Goal: Task Accomplishment & Management: Manage account settings

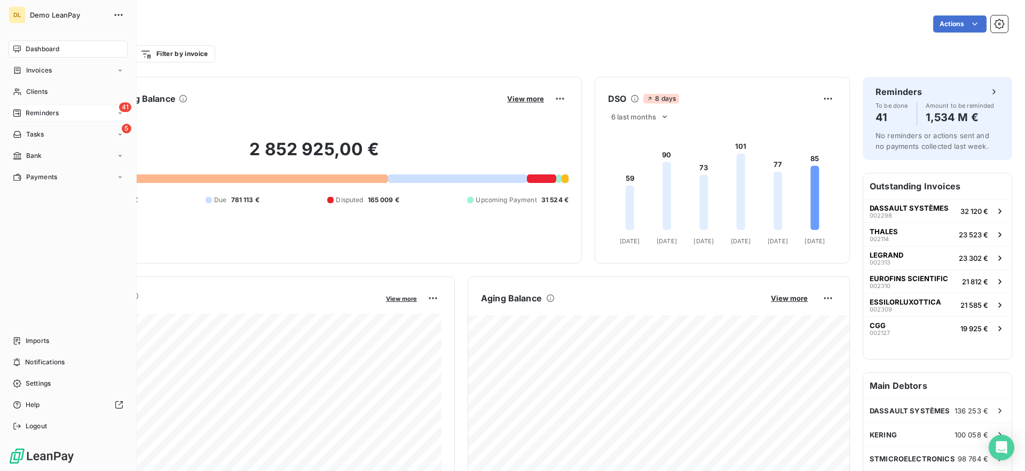
click at [68, 112] on div "41 Reminders" at bounding box center [68, 113] width 119 height 17
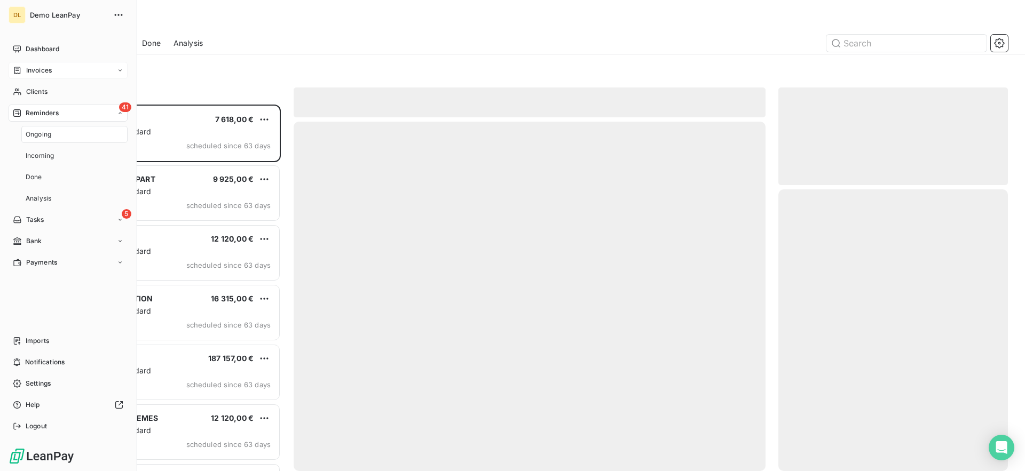
scroll to position [367, 230]
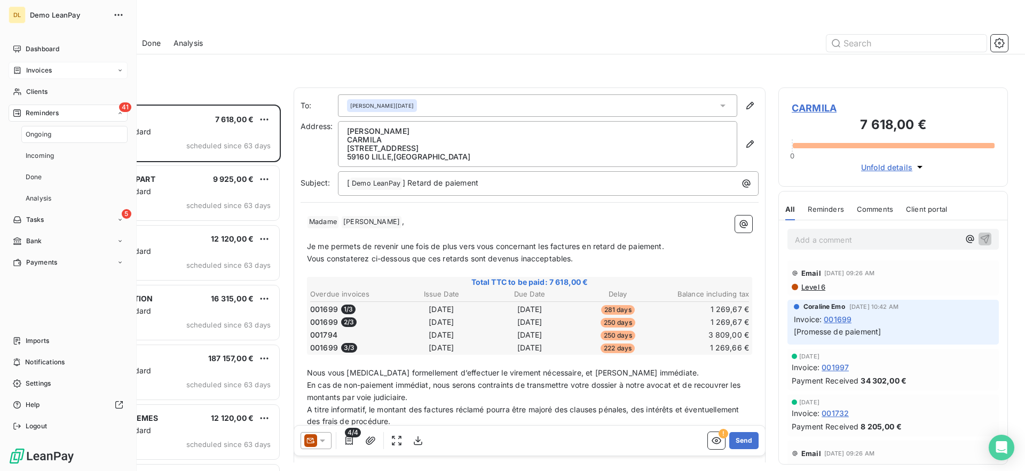
click at [73, 75] on div "Invoices" at bounding box center [68, 70] width 119 height 17
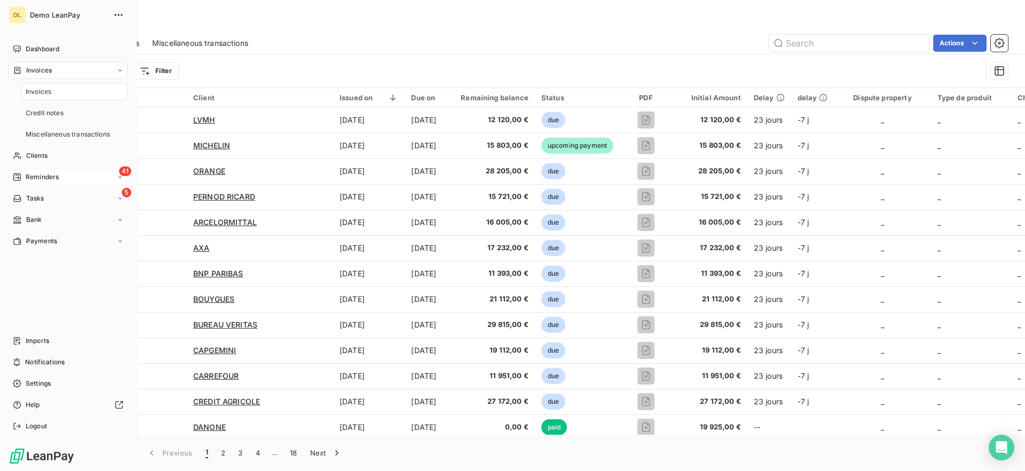
click at [59, 175] on span "Reminders" at bounding box center [42, 177] width 33 height 10
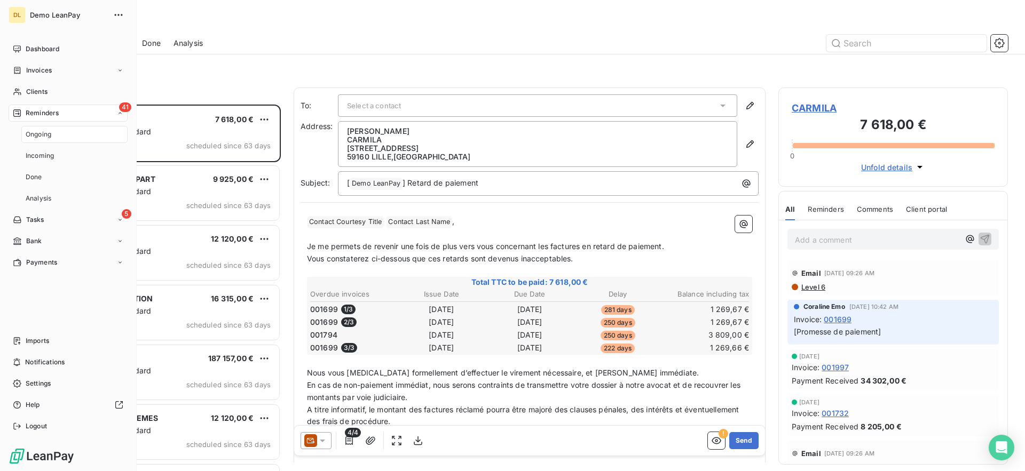
scroll to position [367, 230]
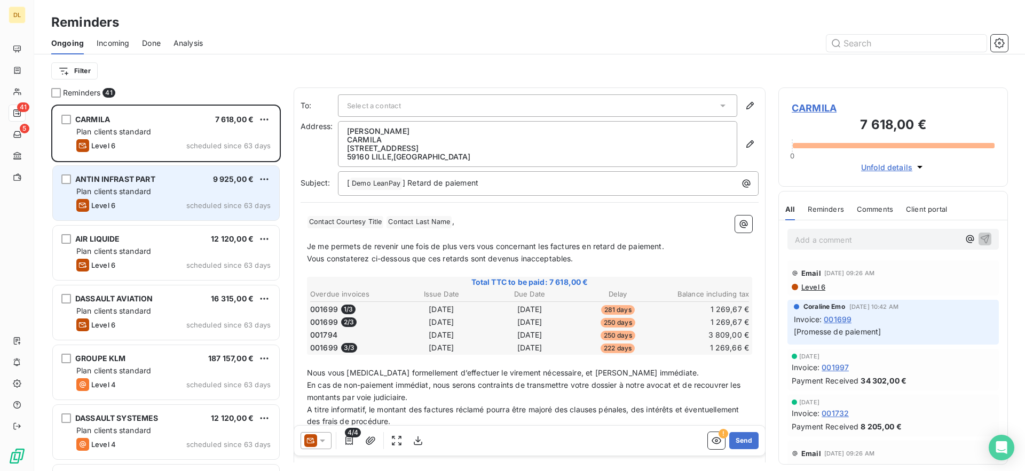
click at [141, 203] on div "Level 6 scheduled since 63 days" at bounding box center [173, 205] width 194 height 13
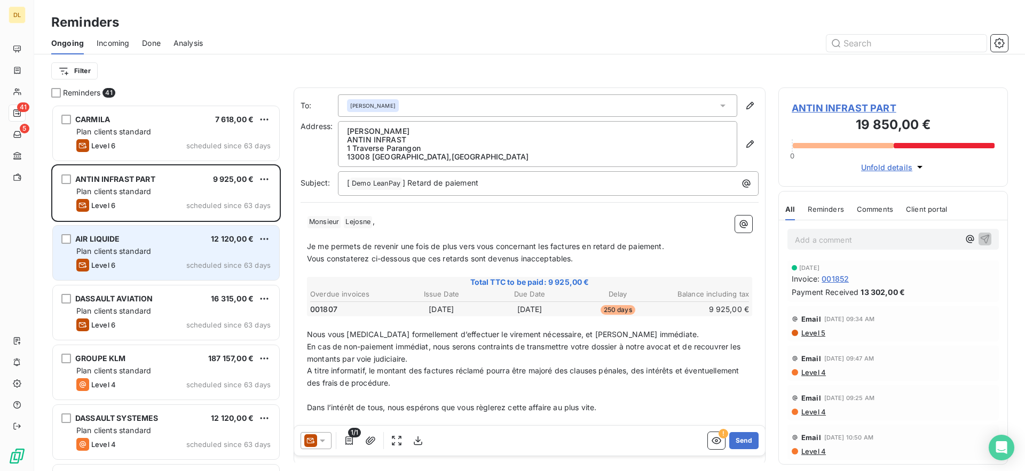
click at [171, 260] on div "Level 6 scheduled since 63 days" at bounding box center [173, 265] width 194 height 13
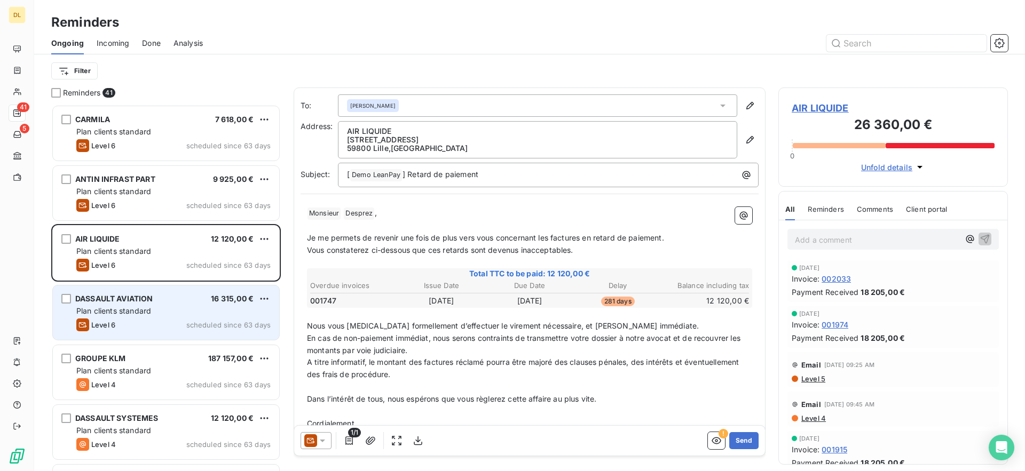
click at [171, 298] on div "DASSAULT AVIATION 16 315,00 €" at bounding box center [173, 299] width 194 height 10
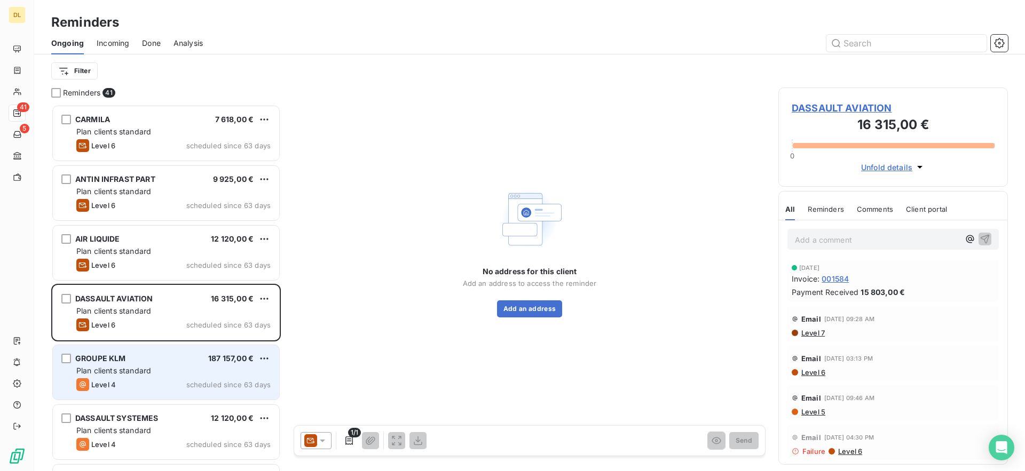
click at [168, 379] on div "Level 4 scheduled since 63 days" at bounding box center [173, 385] width 194 height 13
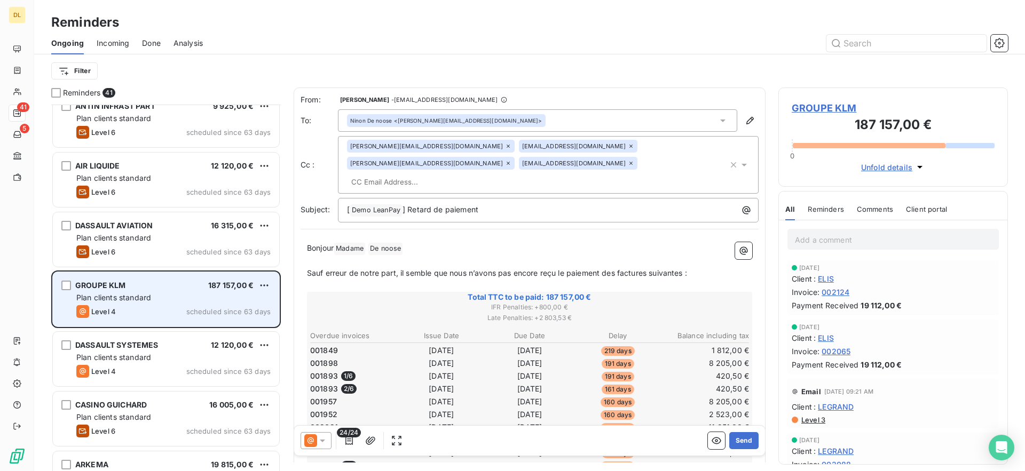
scroll to position [75, 0]
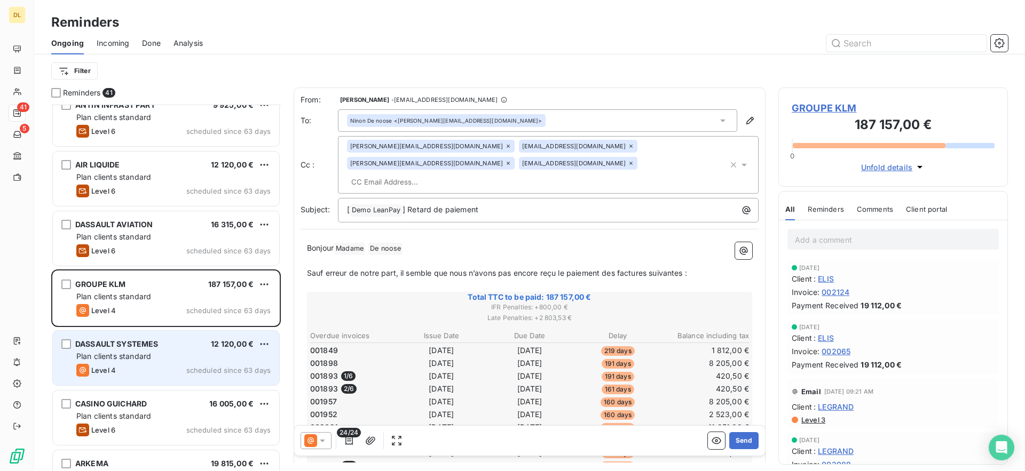
click at [170, 362] on div "DASSAULT SYSTEMES 12 120,00 € Plan clients standard Level 4 scheduled since 63 …" at bounding box center [166, 358] width 226 height 54
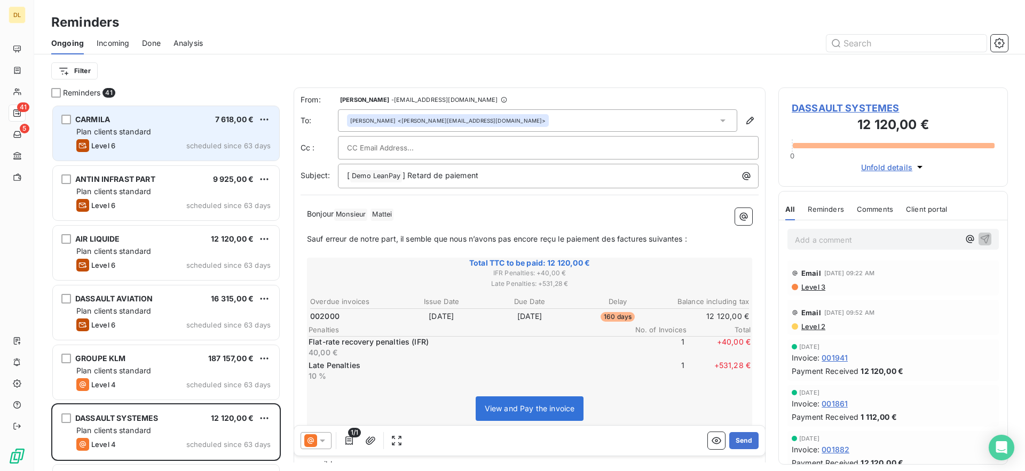
click at [146, 157] on div "CARMILA 7 618,00 € Plan clients standard Level 6 scheduled since 63 days" at bounding box center [166, 133] width 226 height 54
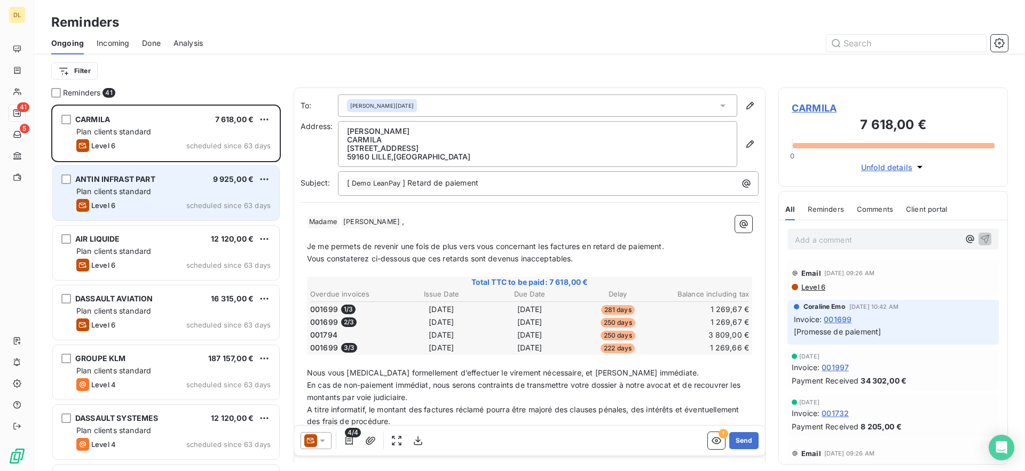
click at [182, 192] on div "Plan clients standard" at bounding box center [173, 191] width 194 height 11
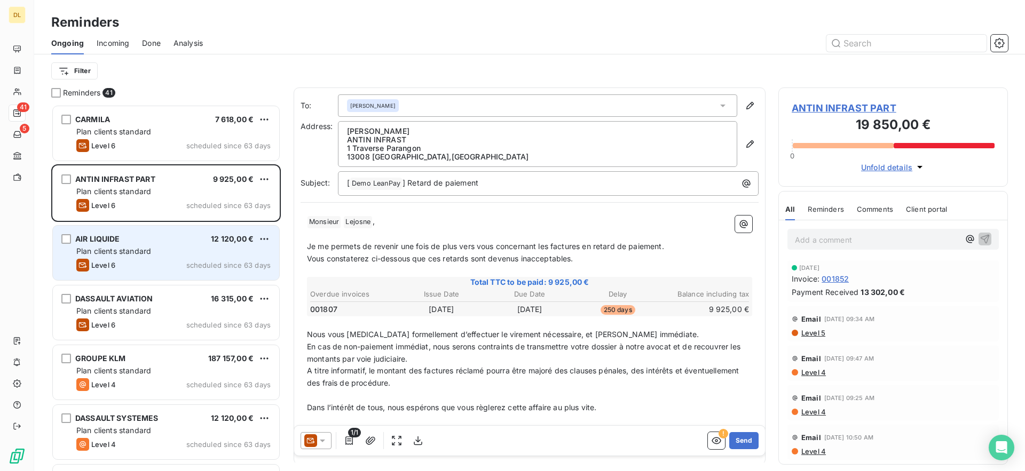
click at [176, 271] on div "Level 6 scheduled since 63 days" at bounding box center [173, 265] width 194 height 13
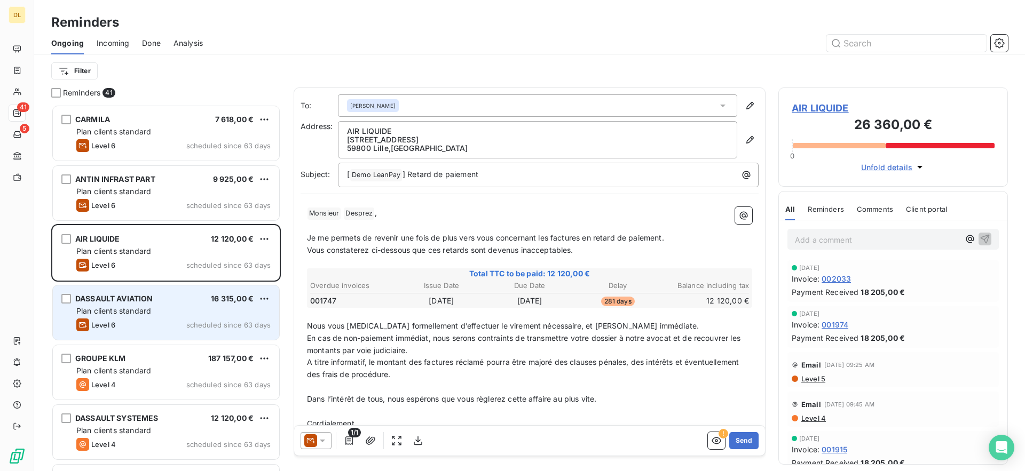
click at [176, 313] on div "Plan clients standard" at bounding box center [173, 311] width 194 height 11
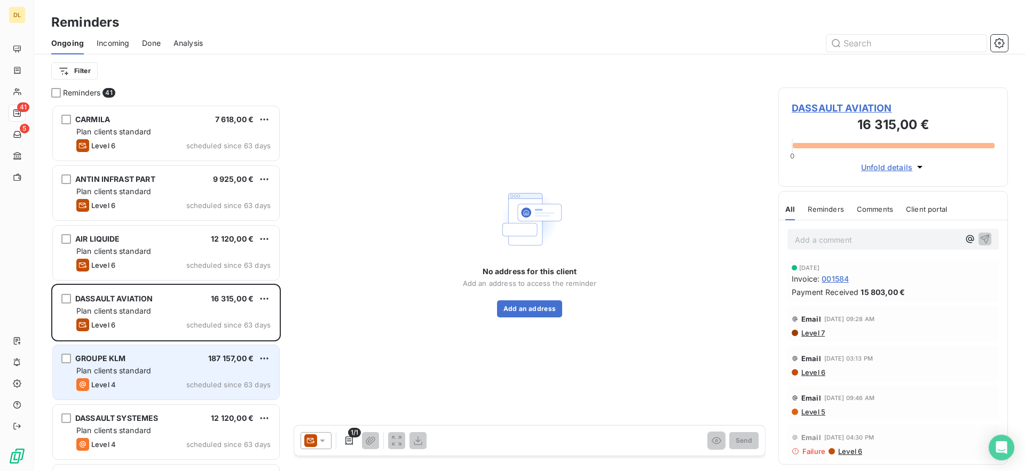
click at [175, 366] on div "Plan clients standard" at bounding box center [173, 371] width 194 height 11
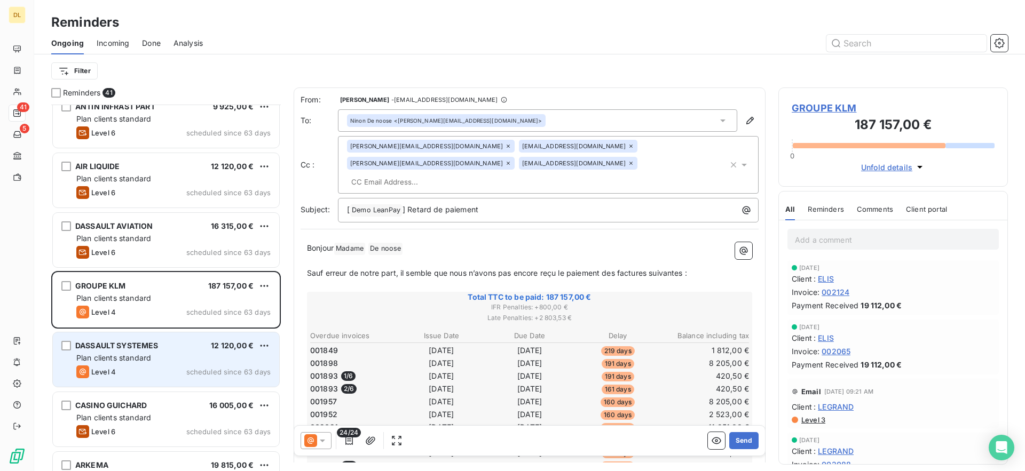
click at [173, 351] on div "DASSAULT SYSTEMES 12 120,00 € Plan clients standard Level 4 scheduled since 63 …" at bounding box center [166, 360] width 226 height 54
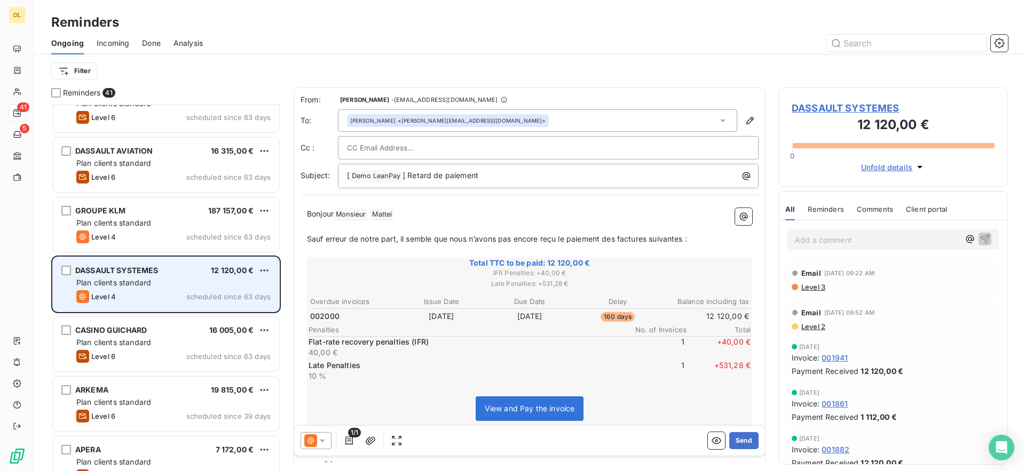
scroll to position [155, 0]
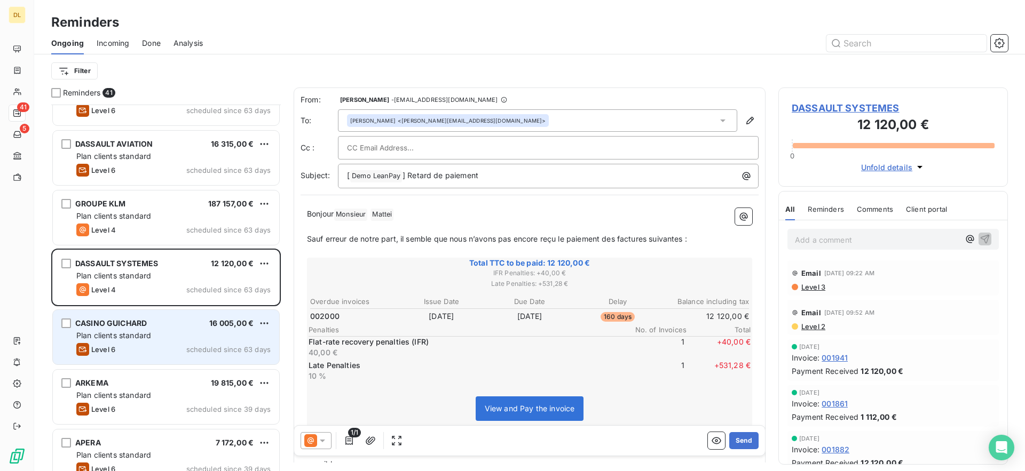
click at [159, 352] on div "Level 6 scheduled since 63 days" at bounding box center [173, 349] width 194 height 13
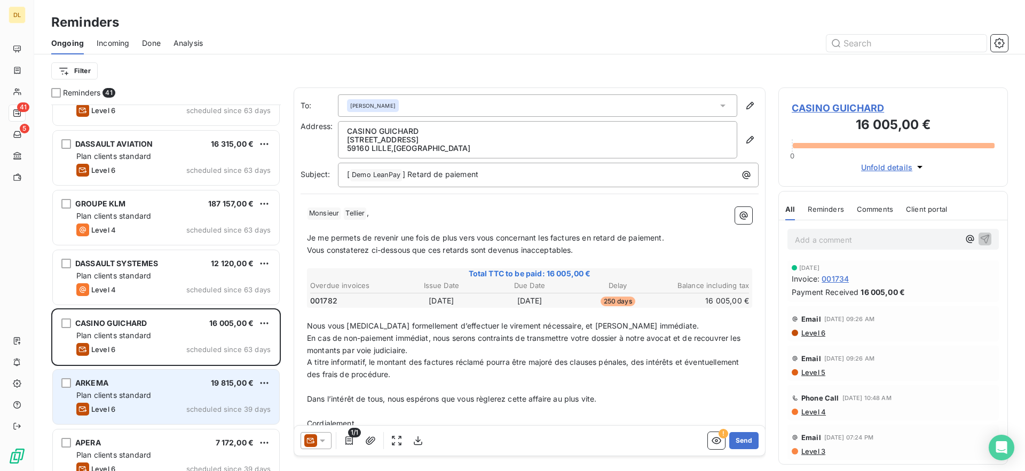
click at [153, 398] on div "Plan clients standard" at bounding box center [173, 395] width 194 height 11
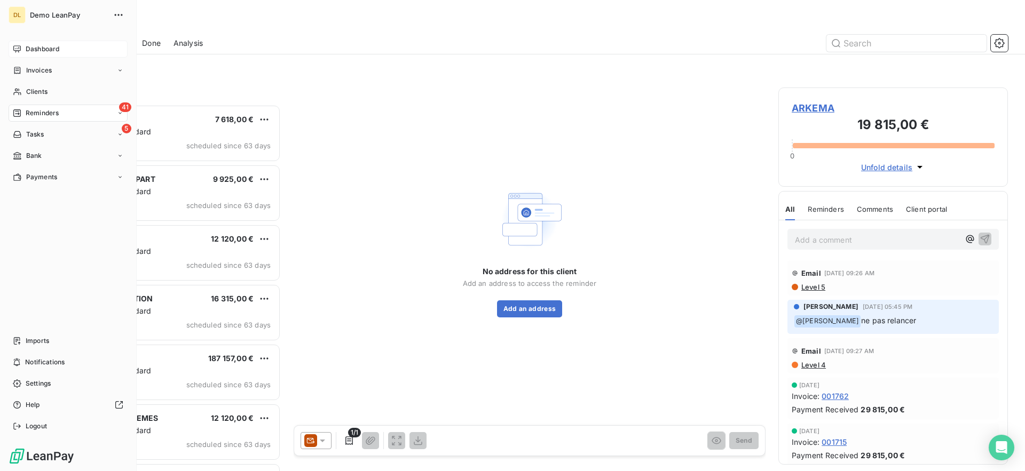
click at [50, 51] on span "Dashboard" at bounding box center [43, 49] width 34 height 10
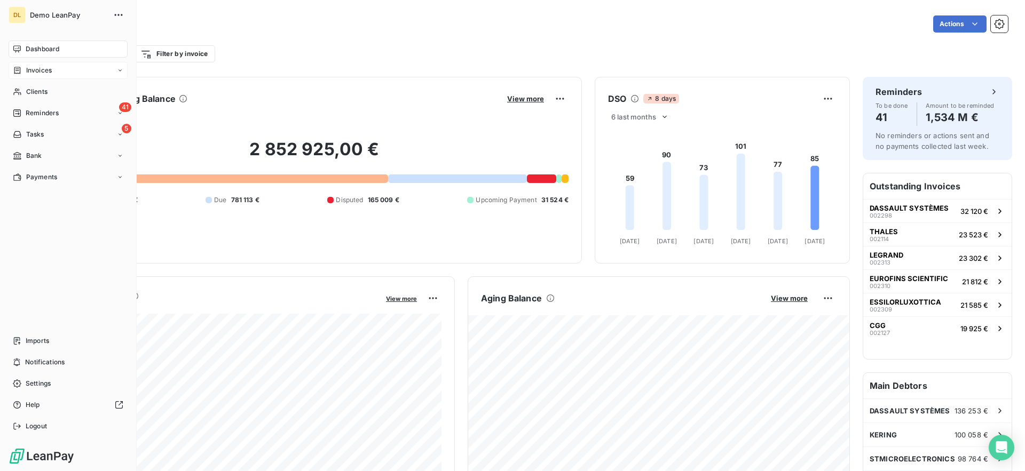
click at [39, 62] on div "Invoices" at bounding box center [68, 70] width 119 height 17
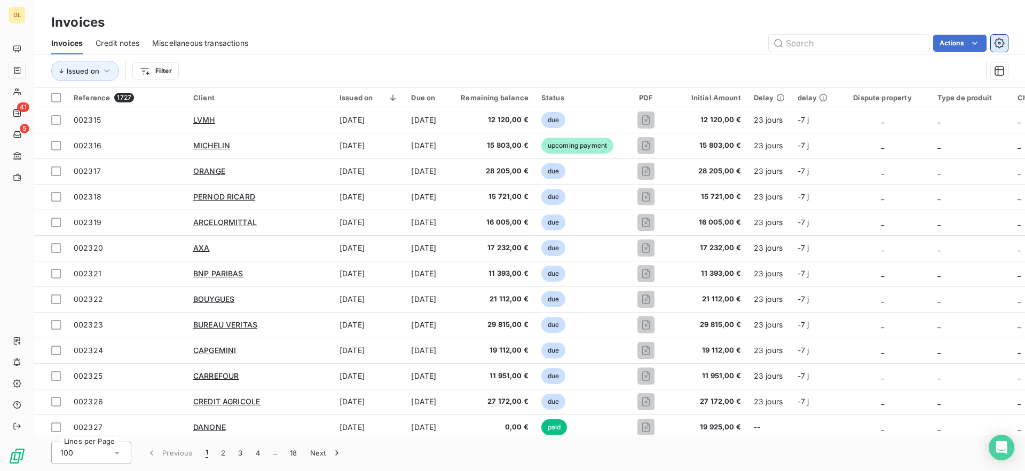
click at [996, 39] on icon "button" at bounding box center [999, 43] width 10 height 10
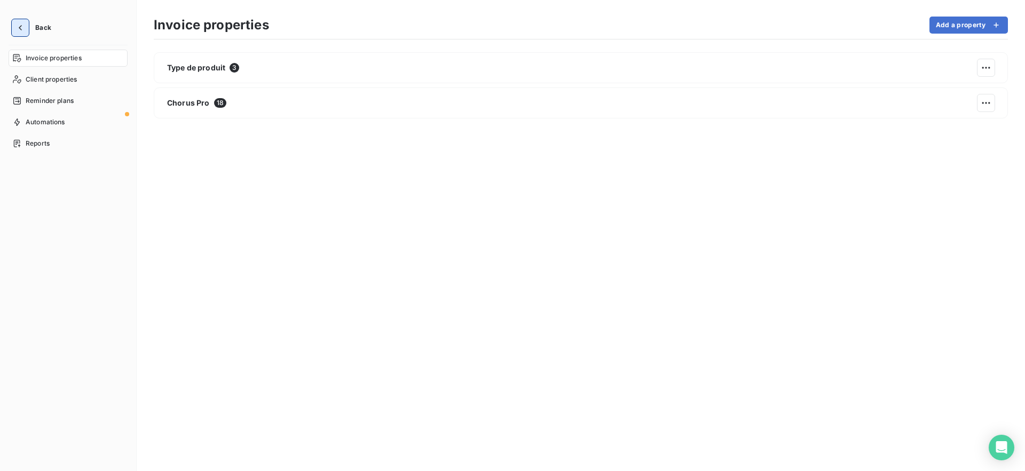
click at [15, 35] on button "button" at bounding box center [20, 27] width 17 height 17
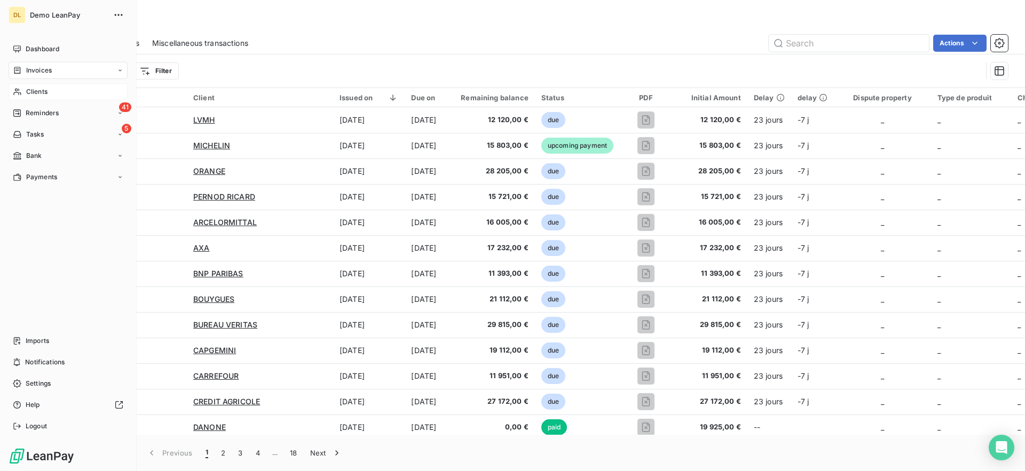
click at [52, 96] on div "Clients" at bounding box center [68, 91] width 119 height 17
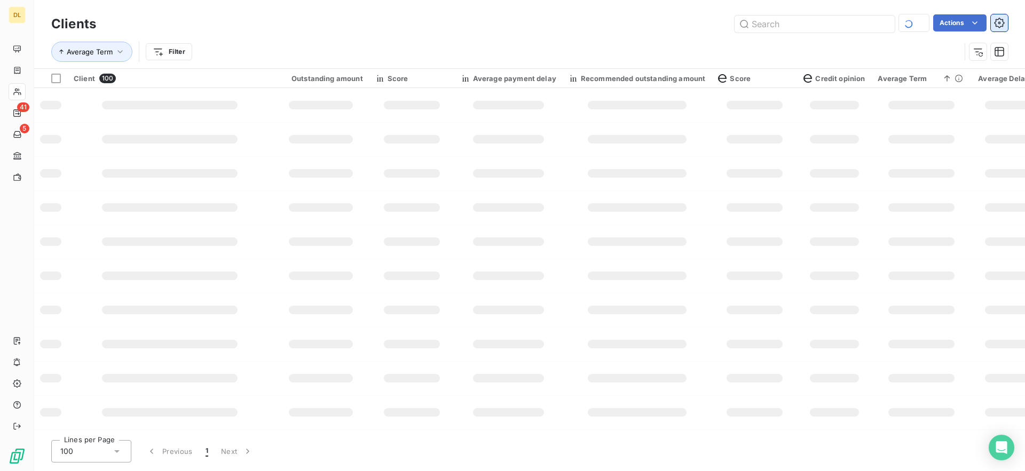
click at [998, 17] on button "button" at bounding box center [999, 22] width 17 height 17
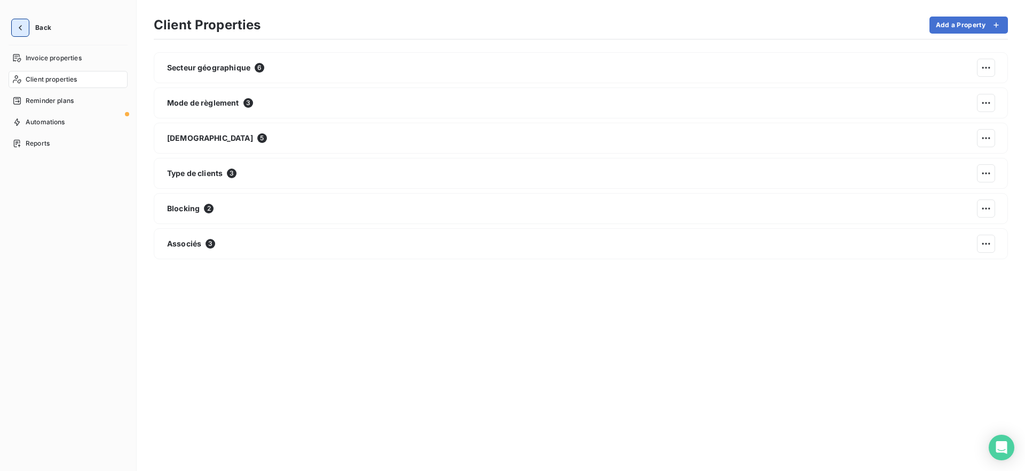
click at [28, 27] on button "button" at bounding box center [20, 27] width 17 height 17
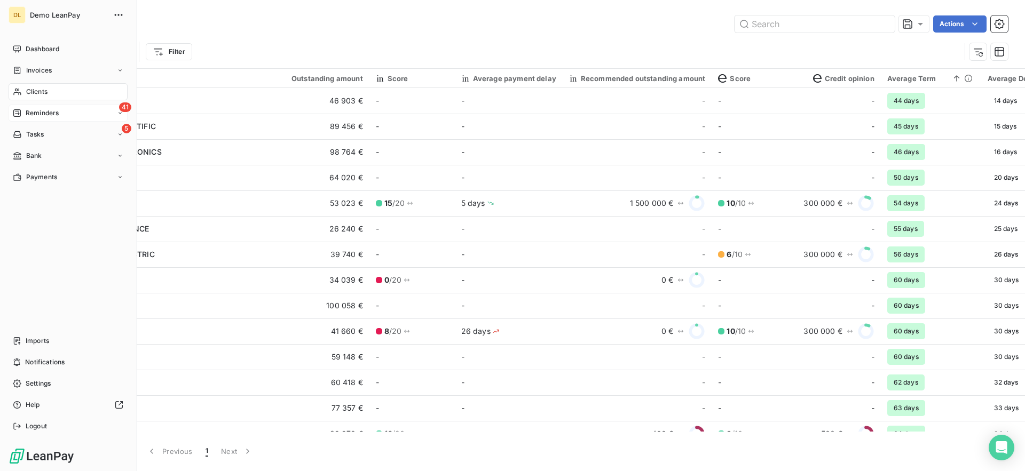
click at [55, 112] on span "Reminders" at bounding box center [42, 113] width 33 height 10
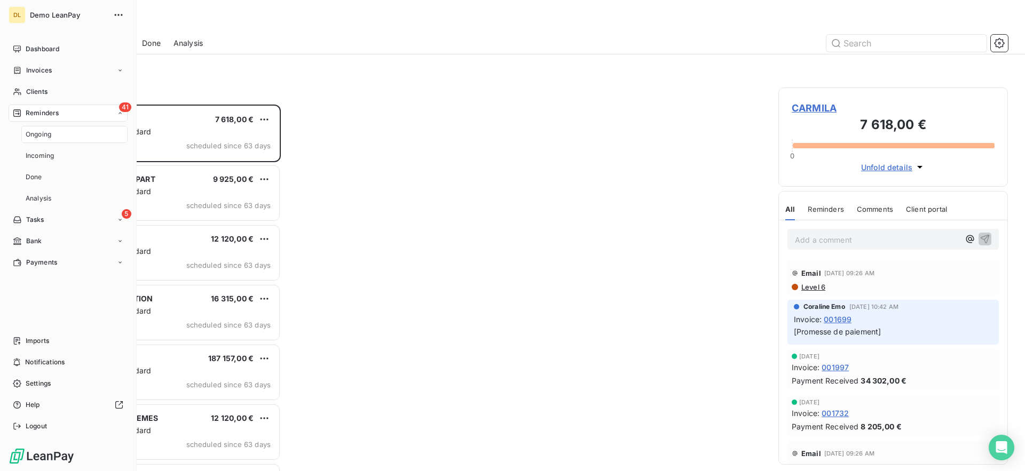
scroll to position [367, 230]
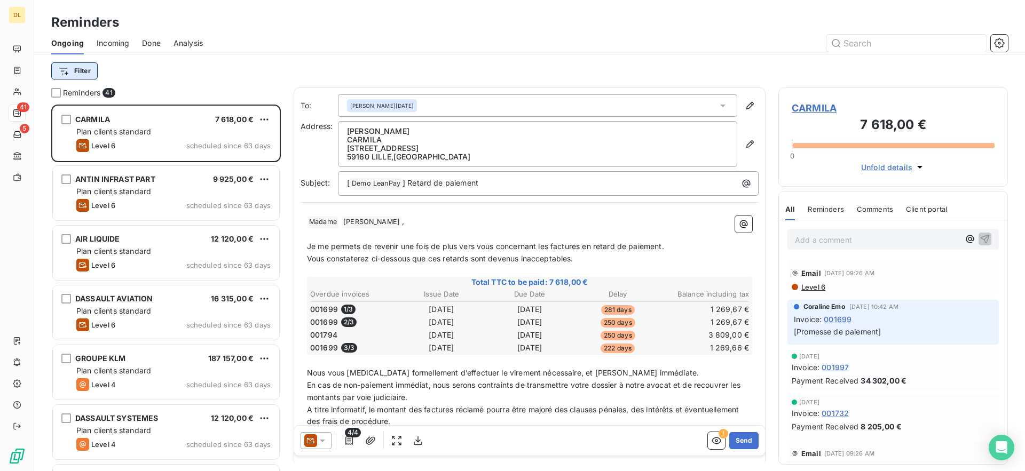
click at [83, 67] on html "DL 41 5 Reminders Ongoing Incoming Done Analysis Filter Reminders 41 CARMILA 7 …" at bounding box center [512, 235] width 1025 height 471
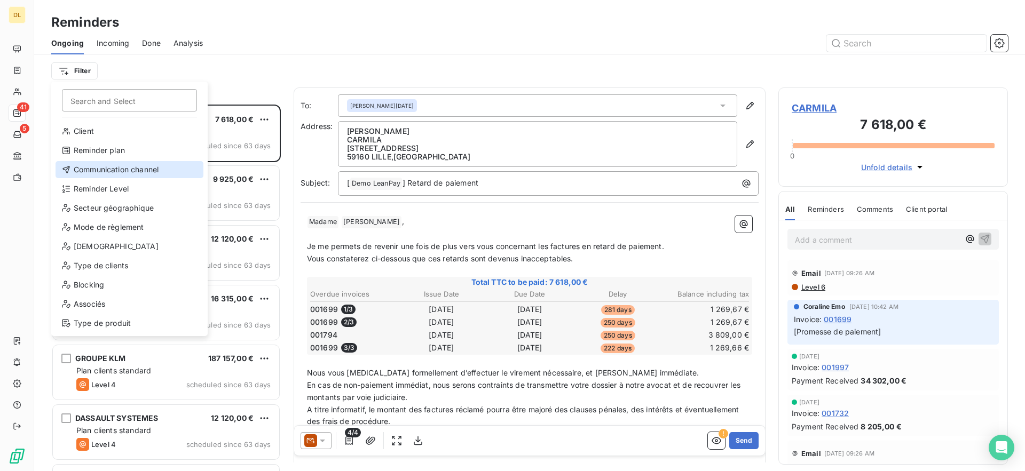
click at [120, 170] on div "Communication channel" at bounding box center [130, 169] width 148 height 17
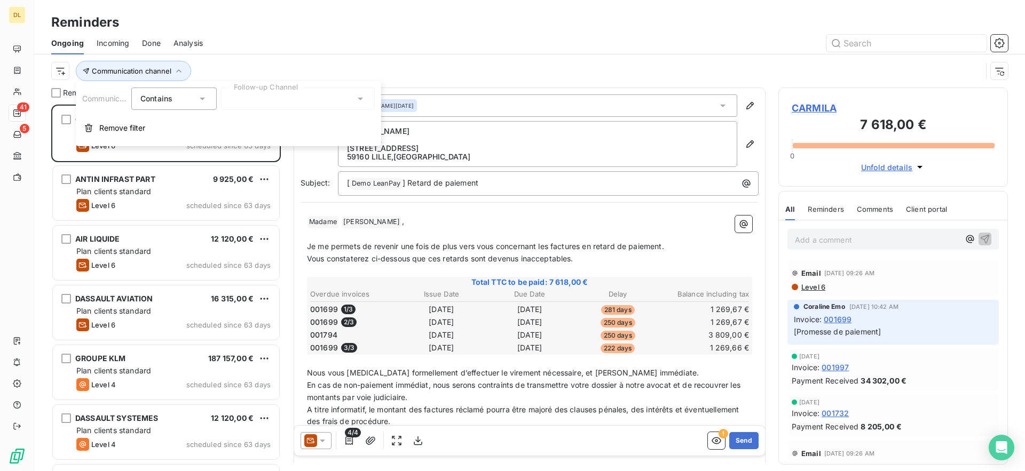
click at [286, 98] on div at bounding box center [298, 99] width 154 height 22
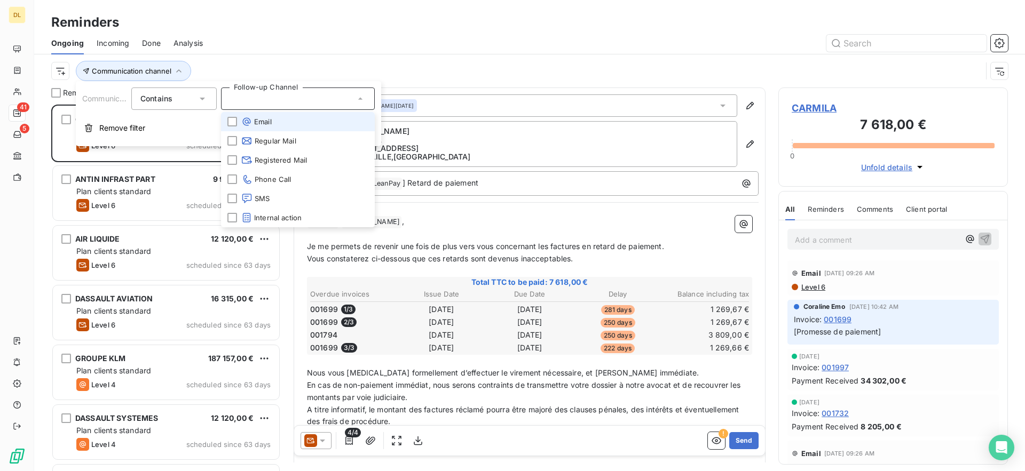
click at [282, 123] on li "Email" at bounding box center [298, 121] width 154 height 19
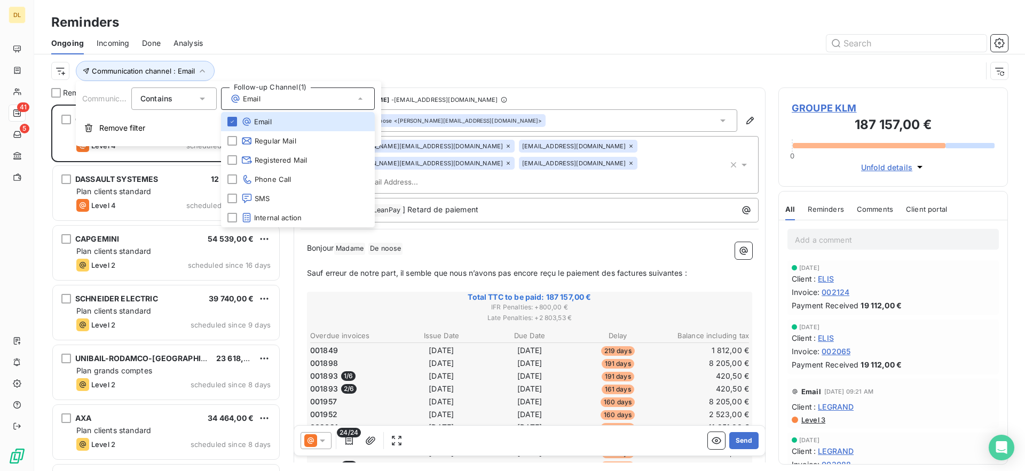
scroll to position [367, 230]
click at [409, 55] on div "Communication channel : Email" at bounding box center [529, 70] width 957 height 33
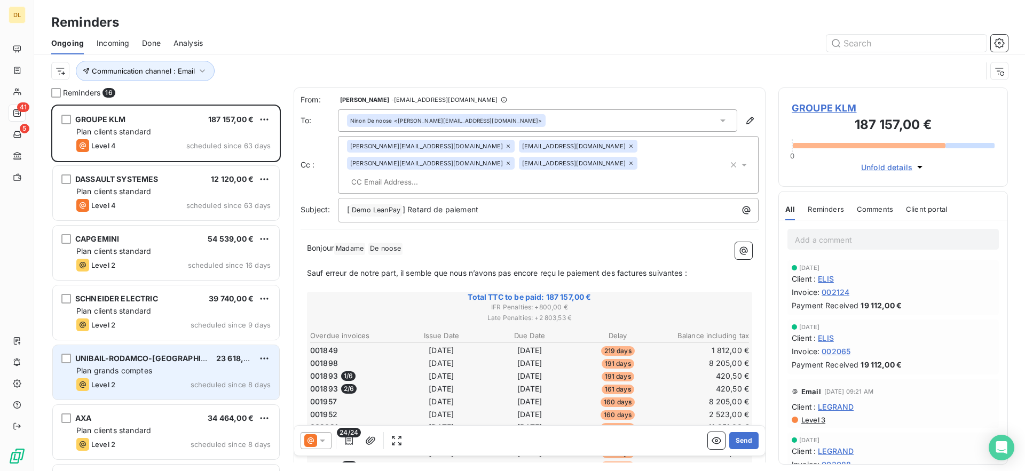
click at [129, 386] on div "Level 2 scheduled since 8 days" at bounding box center [173, 385] width 194 height 13
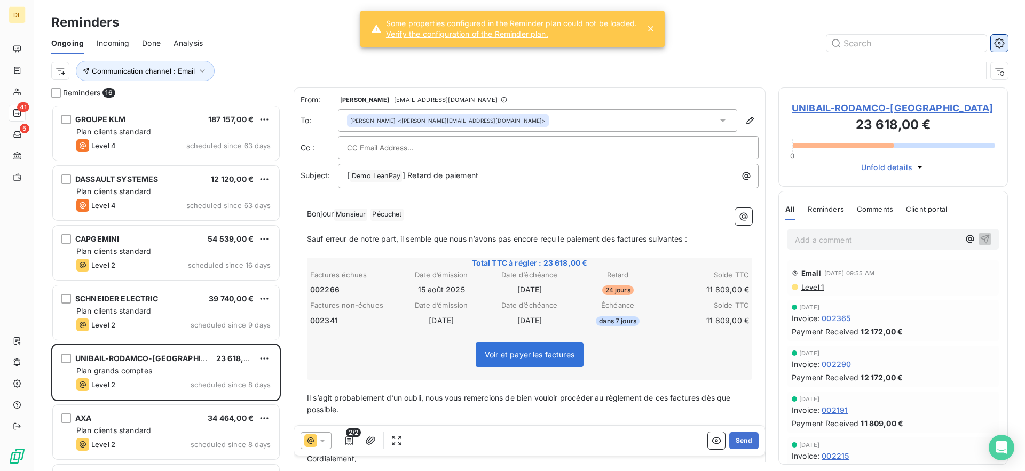
click at [998, 43] on icon "button" at bounding box center [999, 43] width 11 height 11
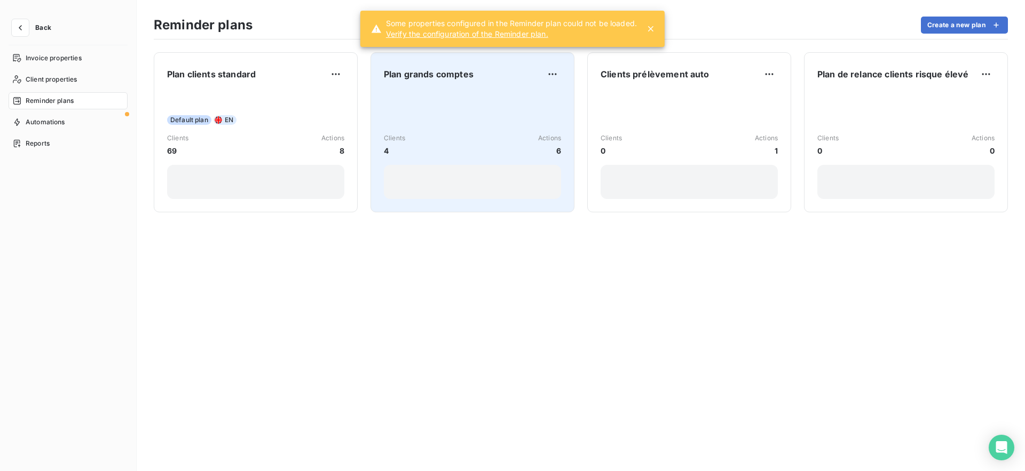
click at [487, 127] on div "Clients 4 Actions 6" at bounding box center [472, 145] width 177 height 108
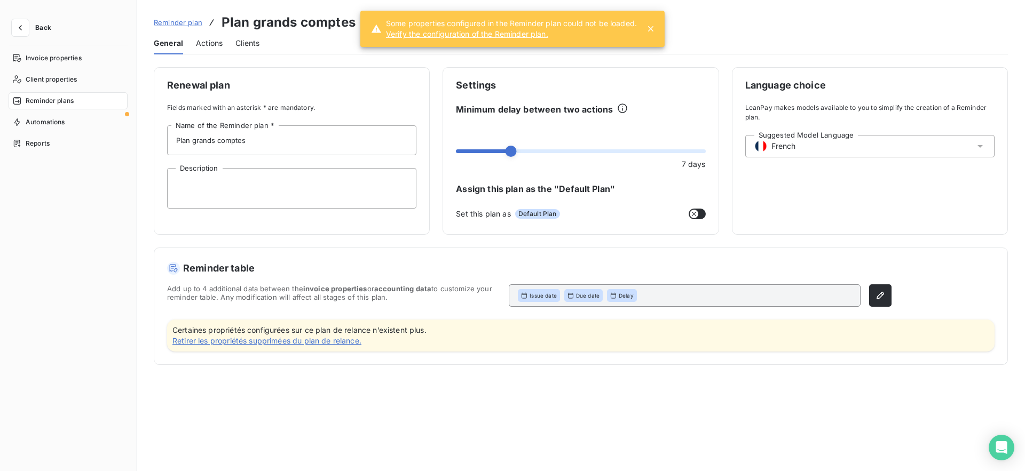
click at [292, 344] on link "Retirer les propriétés supprimées du plan de relance." at bounding box center [299, 341] width 254 height 11
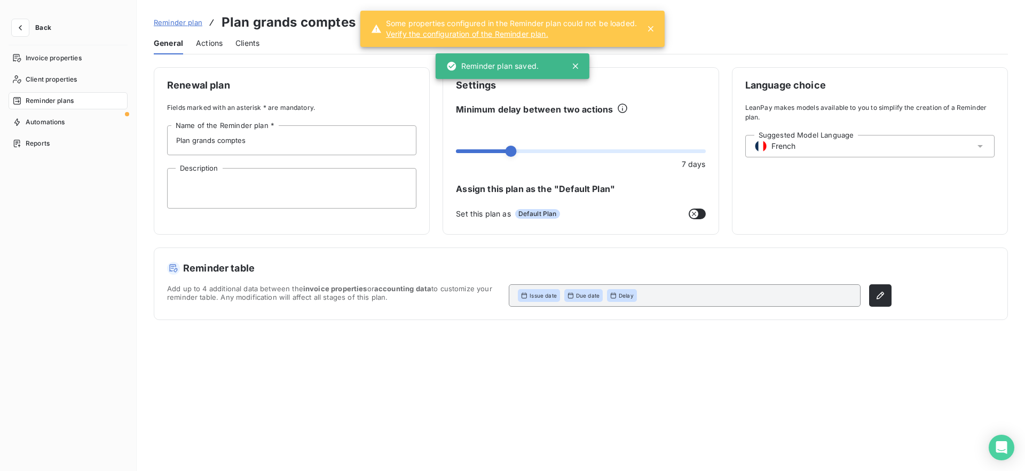
click at [30, 34] on button "Back" at bounding box center [34, 27] width 51 height 17
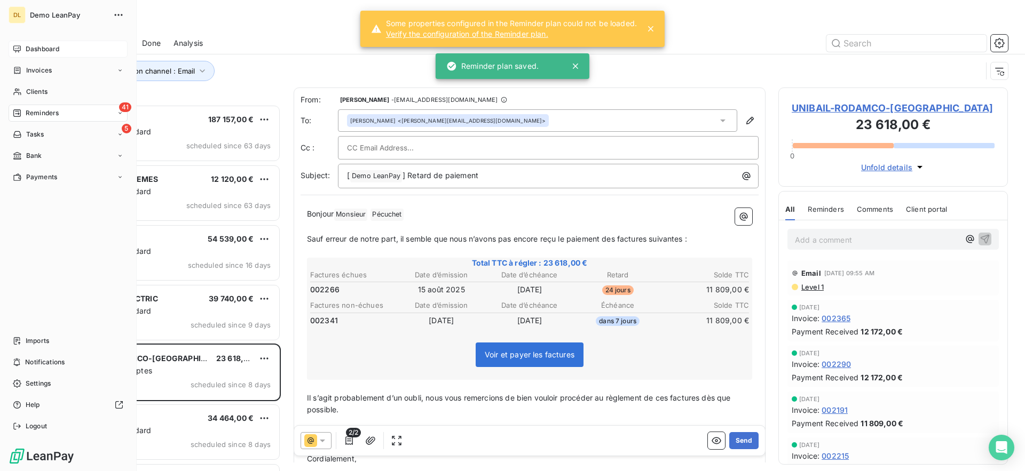
scroll to position [367, 230]
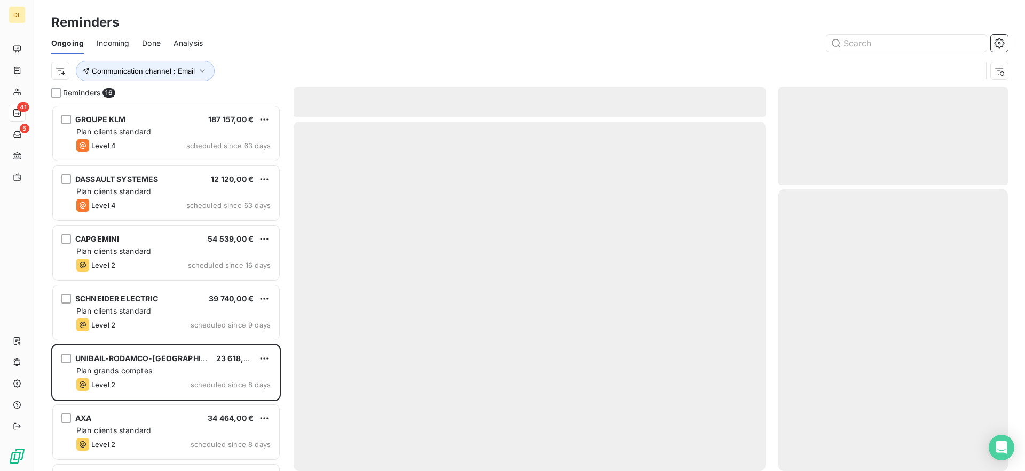
scroll to position [367, 230]
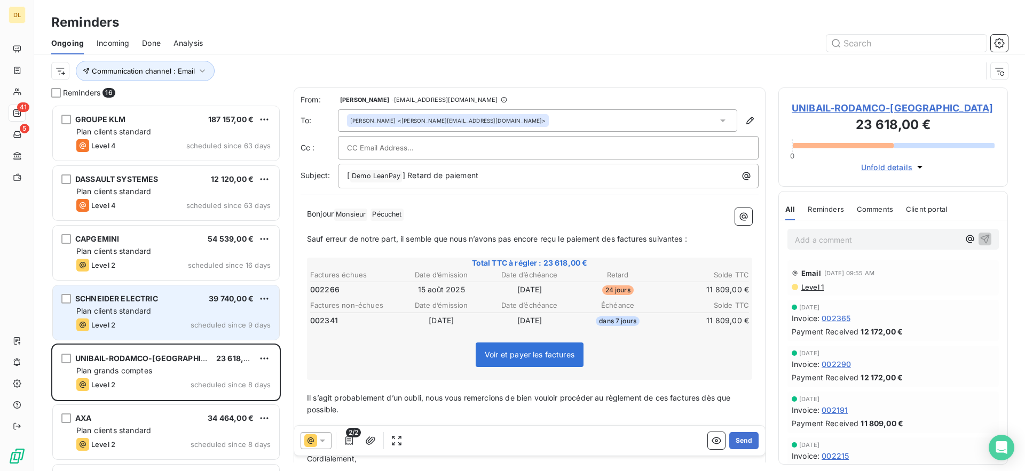
click at [127, 327] on div "Level 2 scheduled since 9 days" at bounding box center [173, 325] width 194 height 13
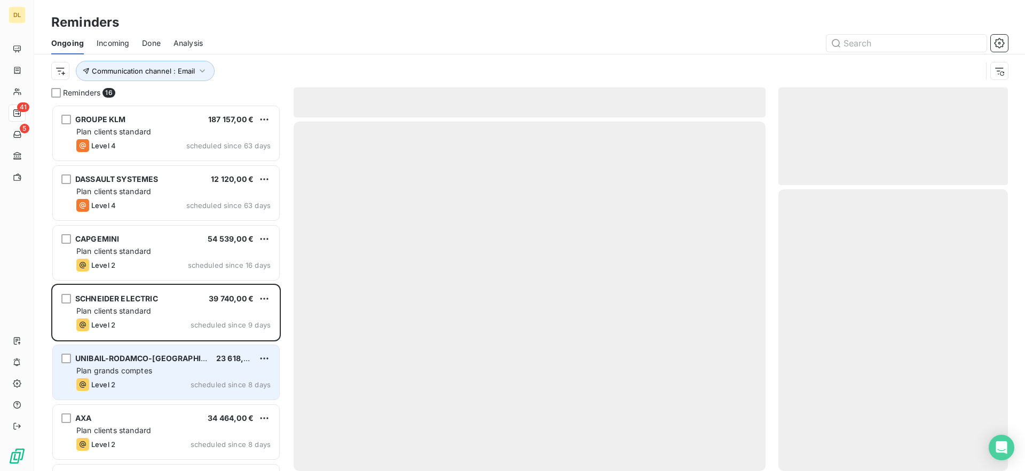
click at [140, 379] on div "Level 2 scheduled since 8 days" at bounding box center [173, 385] width 194 height 13
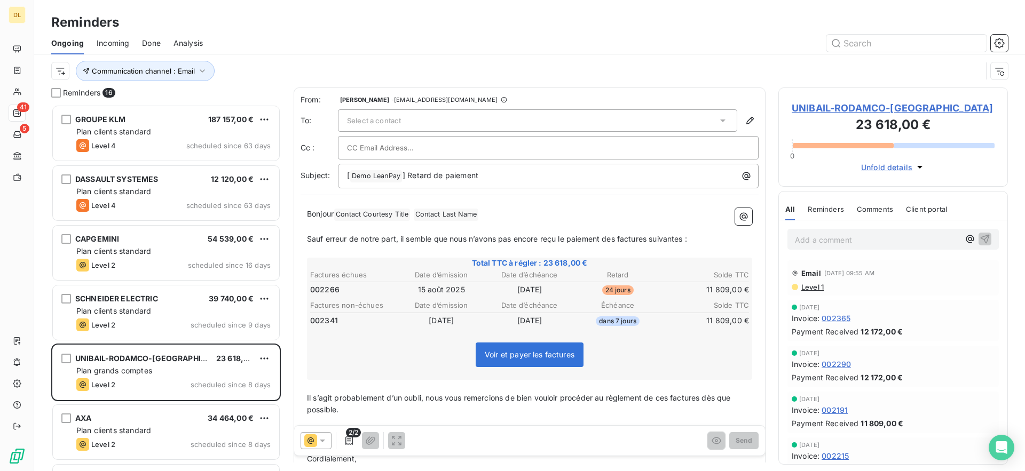
click at [39, 44] on div "Ongoing Incoming Done Analysis" at bounding box center [529, 43] width 991 height 22
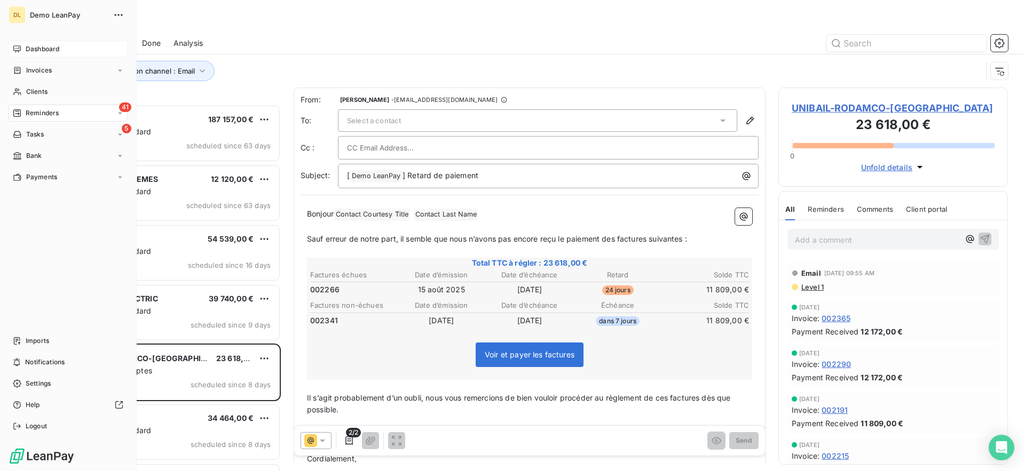
click at [21, 48] on icon at bounding box center [17, 49] width 9 height 9
